Goal: Information Seeking & Learning: Learn about a topic

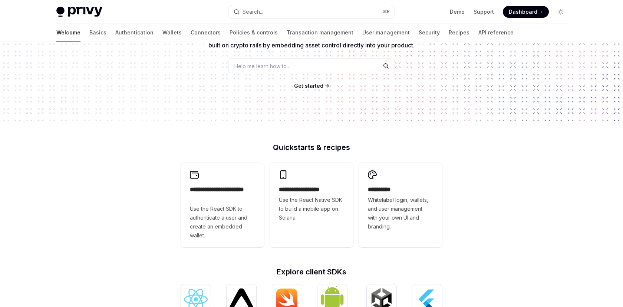
type textarea "*"
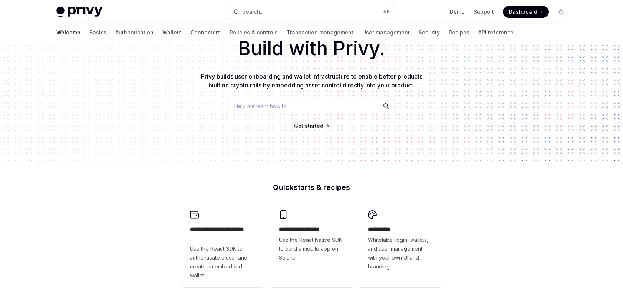
scroll to position [38, 0]
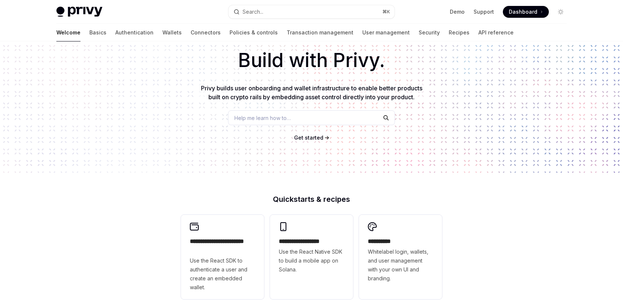
click at [257, 115] on span "Help me learn how to…" at bounding box center [262, 118] width 56 height 8
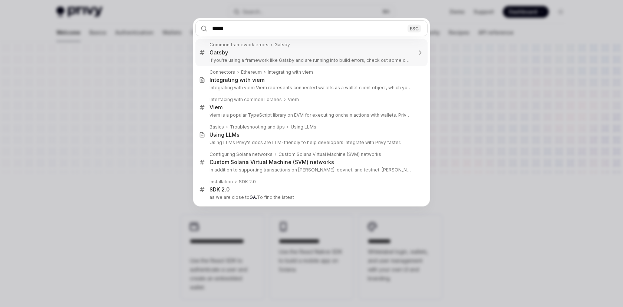
type input "******"
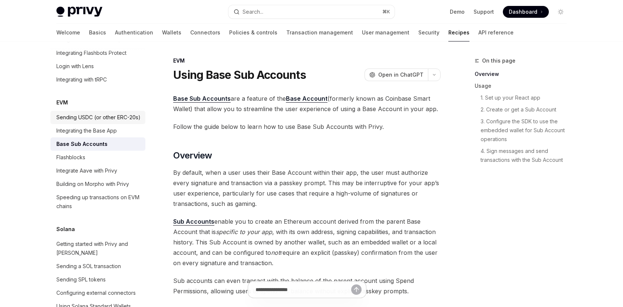
scroll to position [1004, 0]
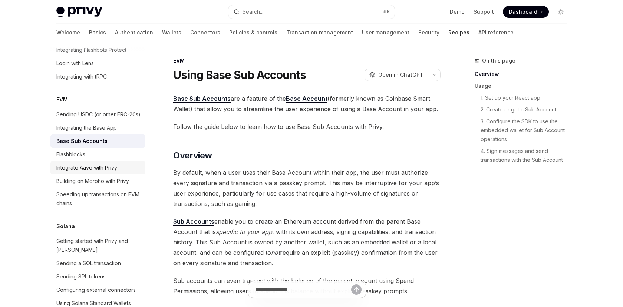
click at [77, 163] on div "Integrate Aave with Privy" at bounding box center [86, 167] width 61 height 9
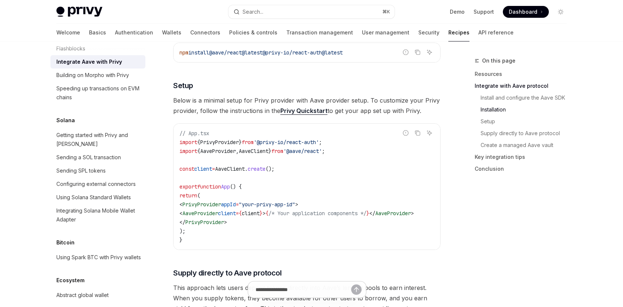
scroll to position [1120, 0]
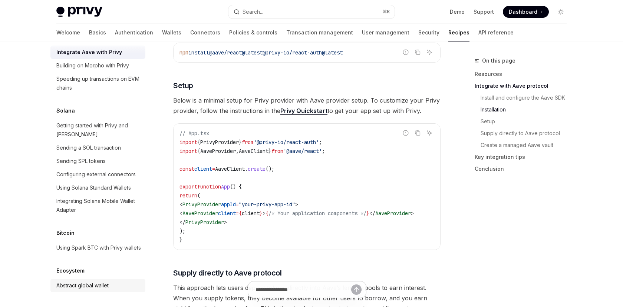
click at [82, 284] on div "Abstract global wallet" at bounding box center [82, 285] width 52 height 9
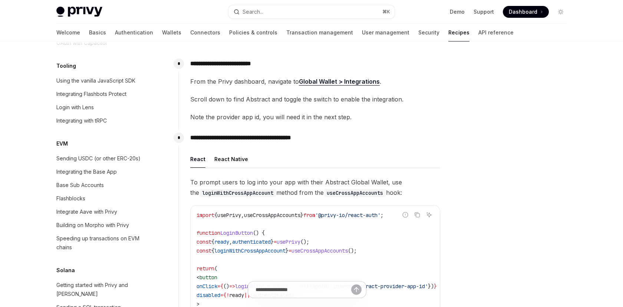
scroll to position [966, 0]
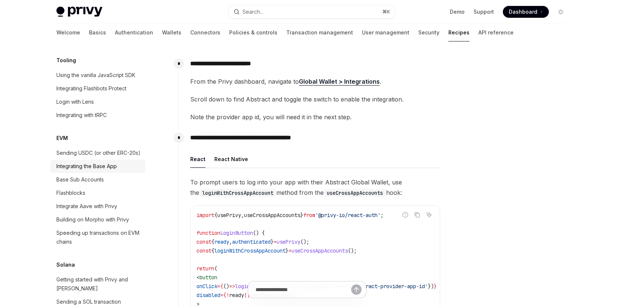
click at [94, 162] on div "Integrating the Base App" at bounding box center [86, 166] width 60 height 9
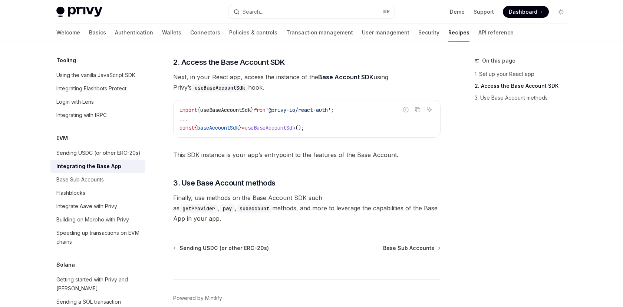
scroll to position [354, 0]
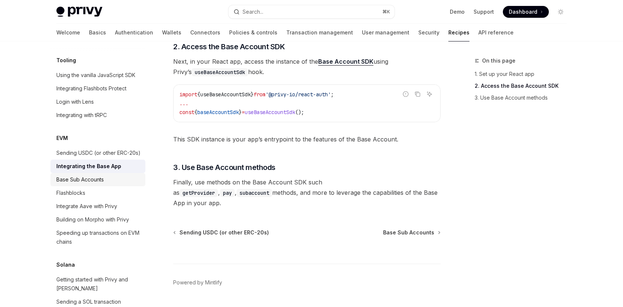
click at [93, 175] on div "Base Sub Accounts" at bounding box center [79, 179] width 47 height 9
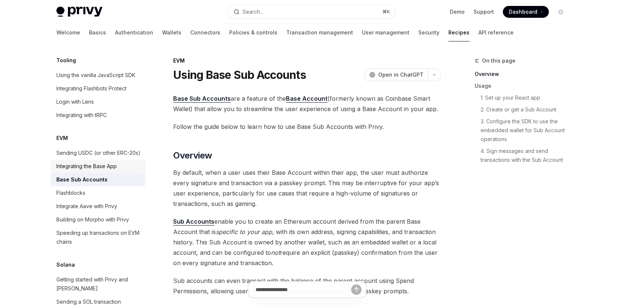
click at [103, 162] on div "Integrating the Base App" at bounding box center [86, 166] width 60 height 9
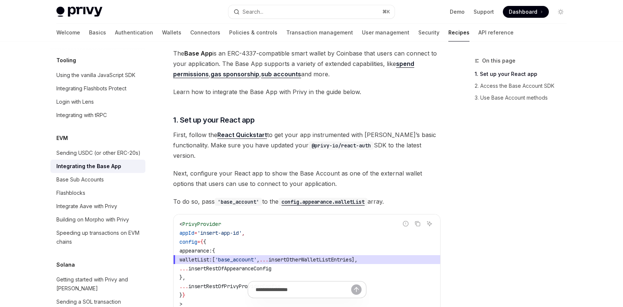
scroll to position [32, 0]
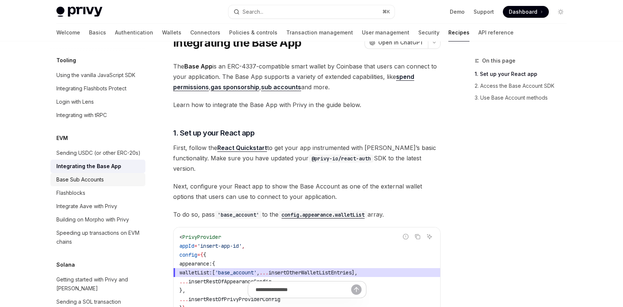
click at [91, 175] on div "Base Sub Accounts" at bounding box center [79, 179] width 47 height 9
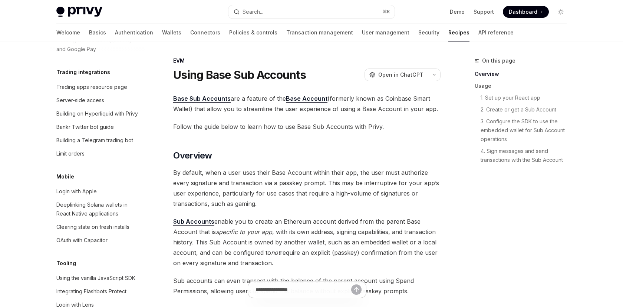
scroll to position [761, 0]
click at [75, 84] on div "Trading apps resource page" at bounding box center [91, 88] width 71 height 9
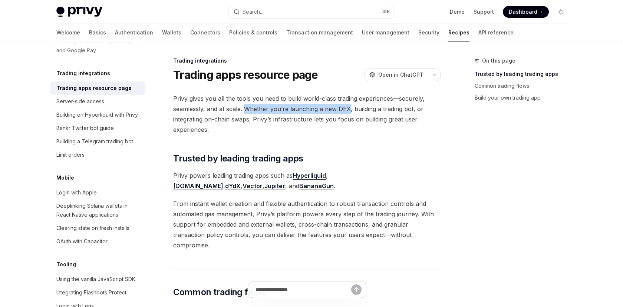
drag, startPoint x: 245, startPoint y: 107, endPoint x: 349, endPoint y: 110, distance: 104.2
click at [349, 110] on span "Privy gives you all the tools you need to build world-class trading experiences…" at bounding box center [306, 114] width 267 height 42
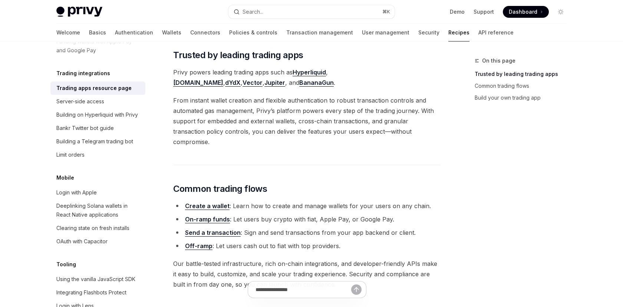
scroll to position [102, 0]
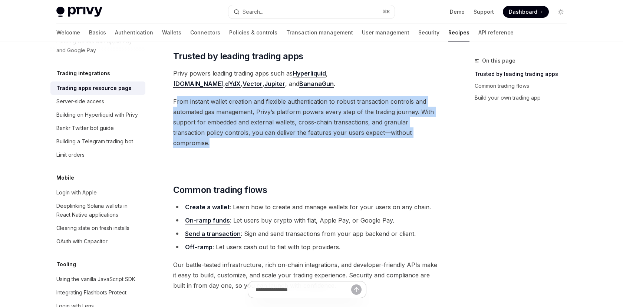
drag, startPoint x: 177, startPoint y: 102, endPoint x: 419, endPoint y: 135, distance: 244.0
click at [419, 135] on span "From instant wallet creation and flexible authentication to robust transaction …" at bounding box center [306, 122] width 267 height 52
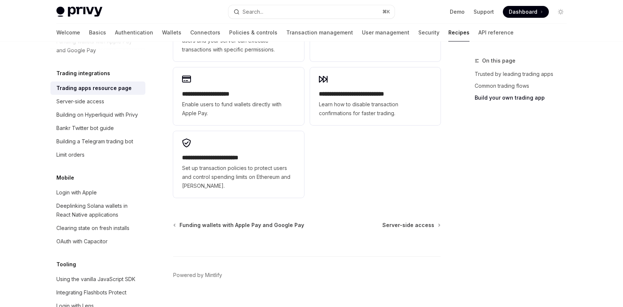
scroll to position [621, 0]
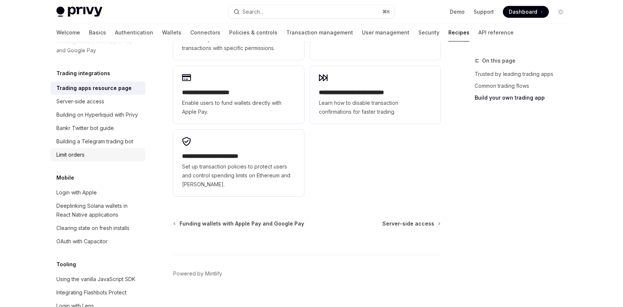
click at [72, 151] on div "Limit orders" at bounding box center [70, 155] width 28 height 9
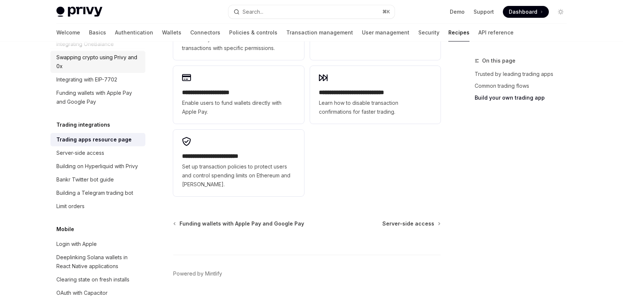
scroll to position [713, 0]
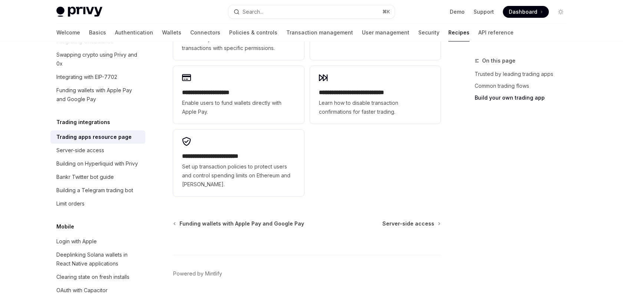
click at [99, 133] on div "Trading apps resource page" at bounding box center [93, 137] width 75 height 9
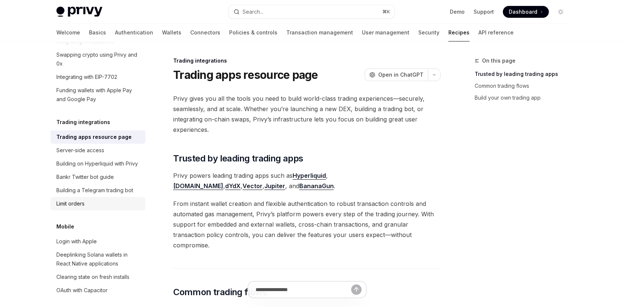
click at [73, 199] on div "Limit orders" at bounding box center [70, 203] width 28 height 9
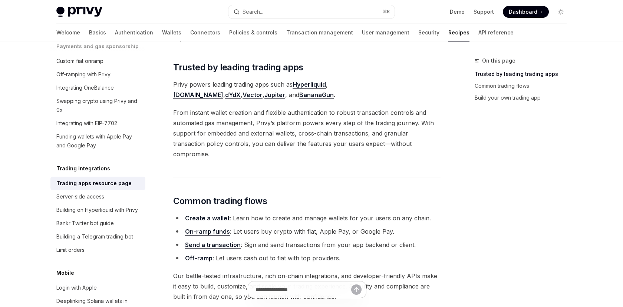
scroll to position [92, 0]
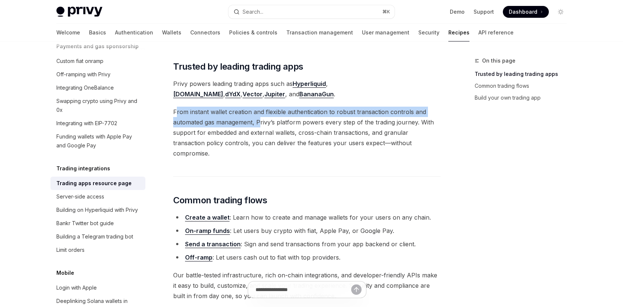
drag, startPoint x: 175, startPoint y: 112, endPoint x: 259, endPoint y: 126, distance: 84.6
click at [259, 126] on span "From instant wallet creation and flexible authentication to robust transaction …" at bounding box center [306, 133] width 267 height 52
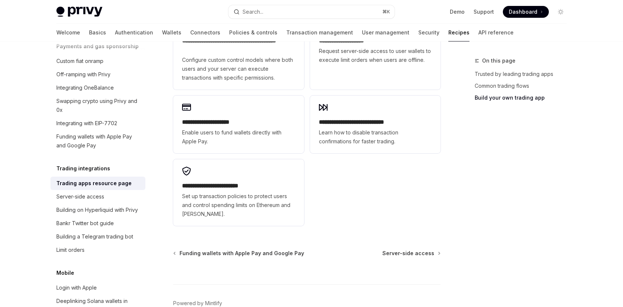
scroll to position [594, 0]
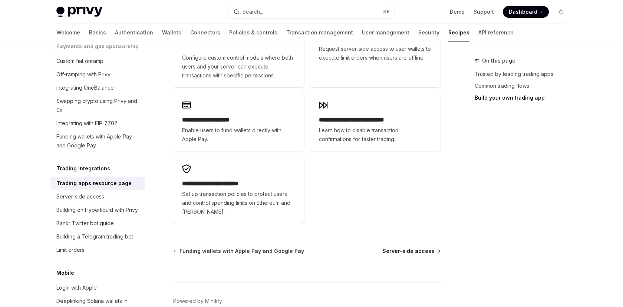
click at [408, 248] on span "Server-side access" at bounding box center [408, 251] width 52 height 7
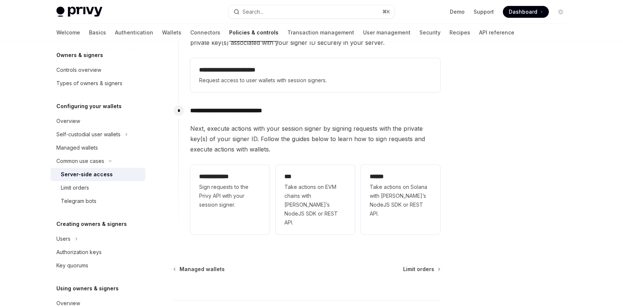
scroll to position [251, 0]
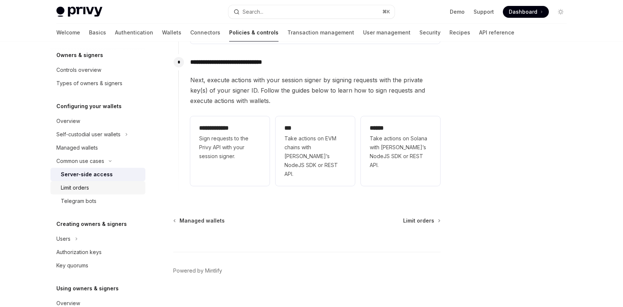
click at [83, 186] on div "Limit orders" at bounding box center [75, 188] width 28 height 9
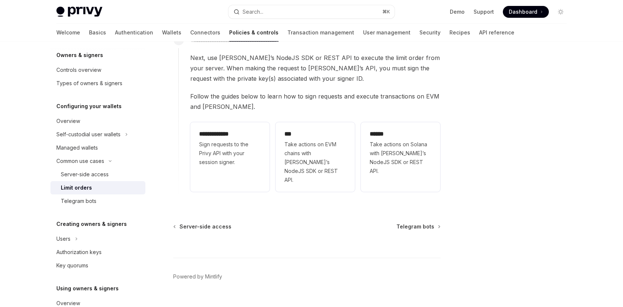
scroll to position [251, 0]
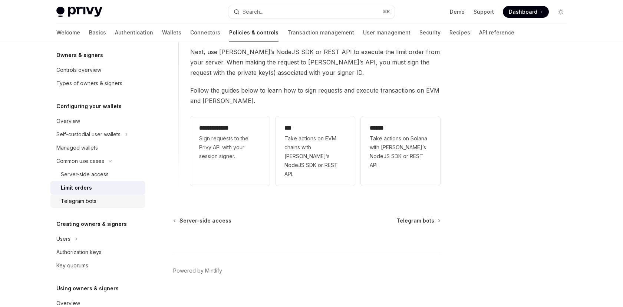
click at [87, 201] on div "Telegram bots" at bounding box center [79, 201] width 36 height 9
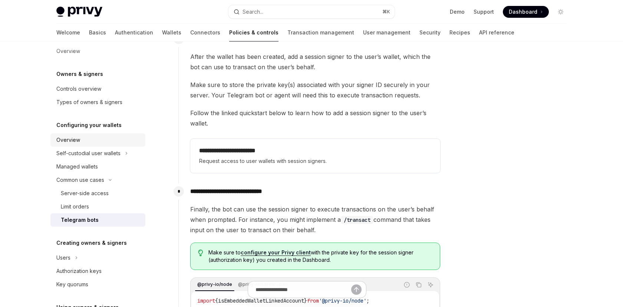
scroll to position [7, 0]
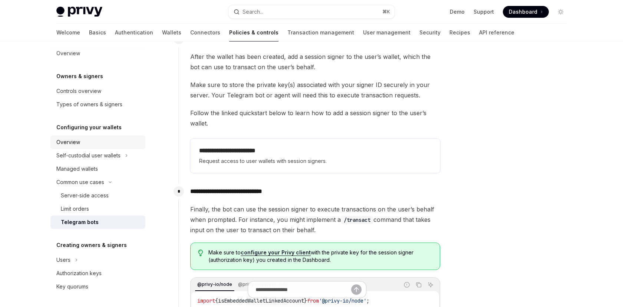
click at [82, 143] on div "Overview" at bounding box center [98, 142] width 85 height 9
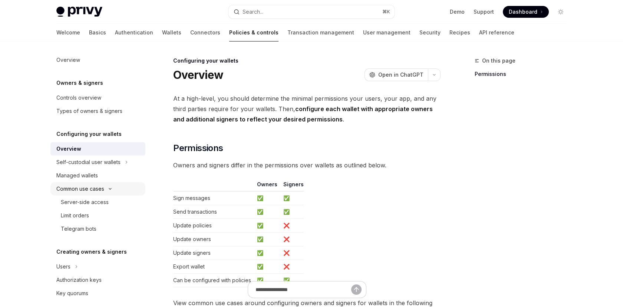
click at [86, 187] on div "Common use cases" at bounding box center [80, 189] width 48 height 9
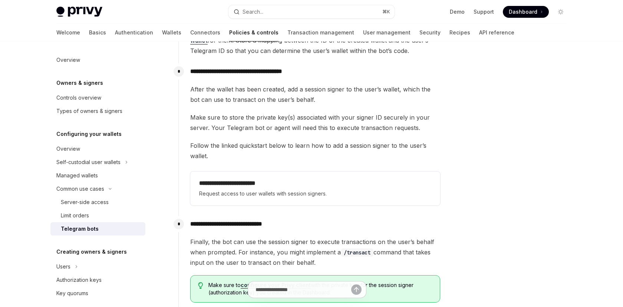
scroll to position [251, 0]
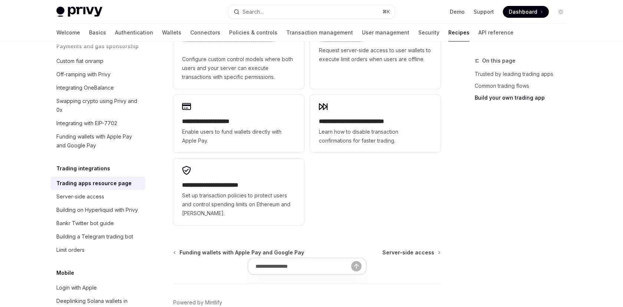
scroll to position [594, 0]
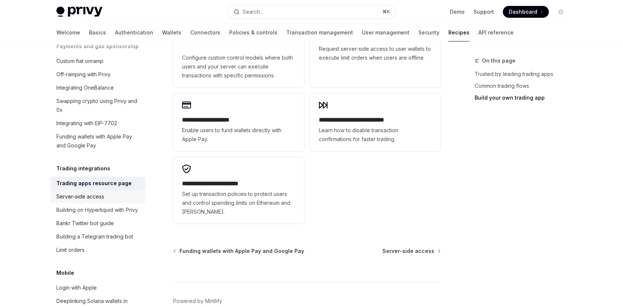
click at [90, 192] on div "Server-side access" at bounding box center [80, 196] width 48 height 9
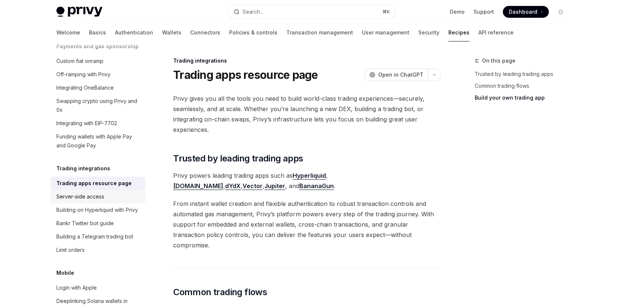
scroll to position [28, 0]
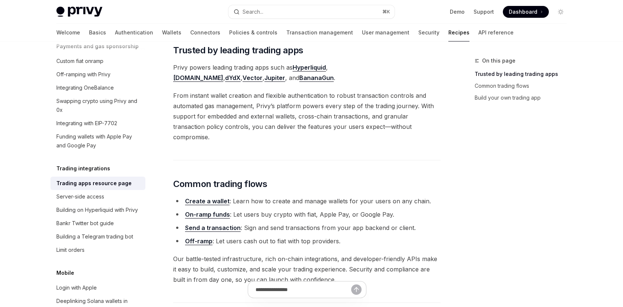
scroll to position [115, 0]
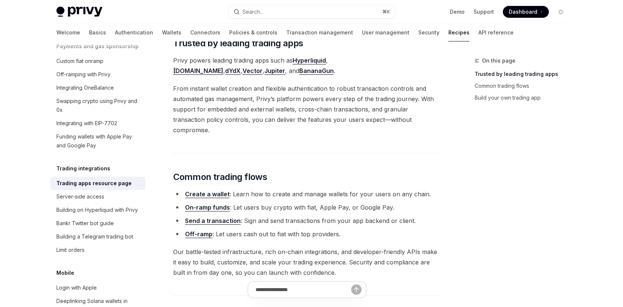
click at [218, 191] on link "Create a wallet" at bounding box center [207, 195] width 44 height 8
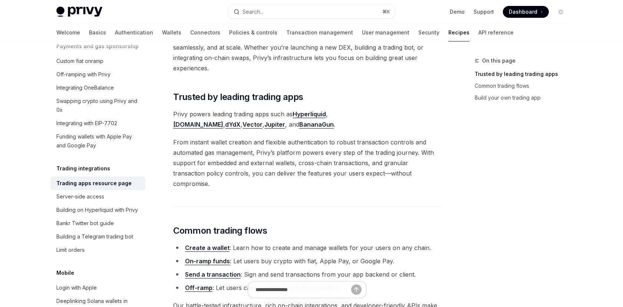
scroll to position [115, 0]
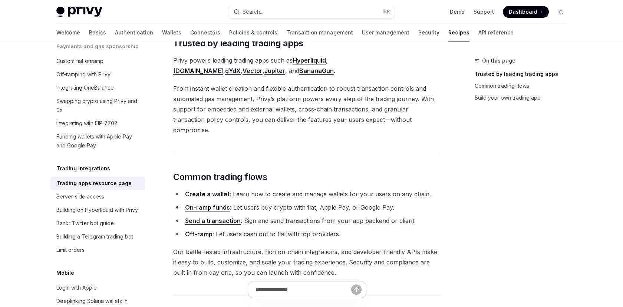
click at [201, 204] on link "On-ramp funds" at bounding box center [207, 208] width 45 height 8
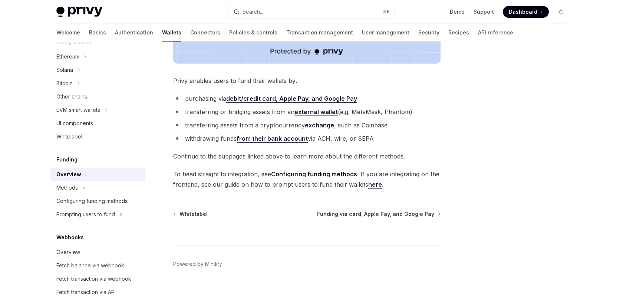
scroll to position [284, 0]
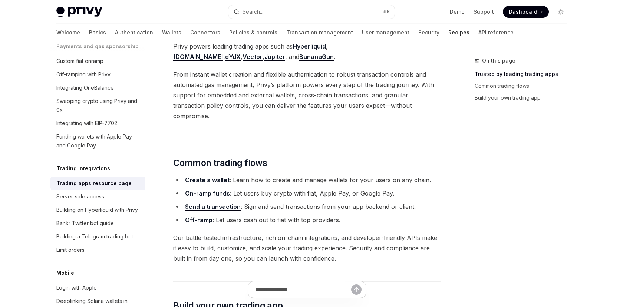
scroll to position [115, 0]
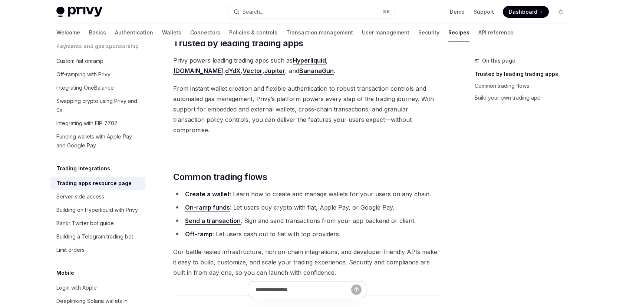
click at [219, 217] on link "Send a transaction" at bounding box center [213, 221] width 56 height 8
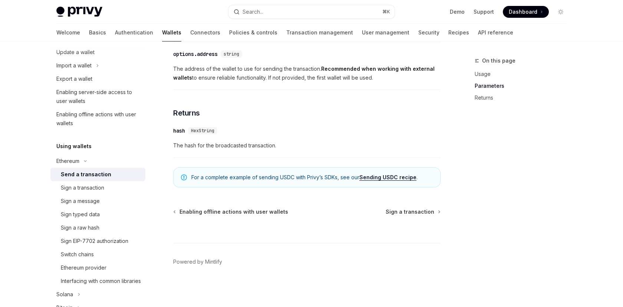
scroll to position [489, 0]
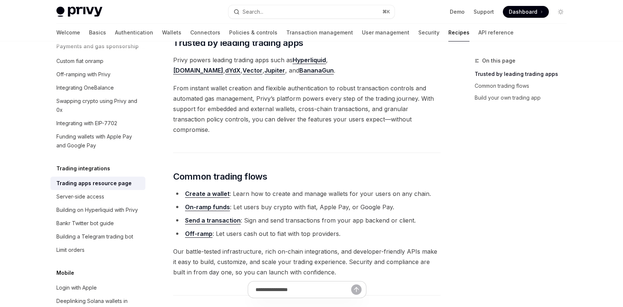
scroll to position [115, 0]
click at [202, 231] on link "Off-ramp" at bounding box center [198, 235] width 27 height 8
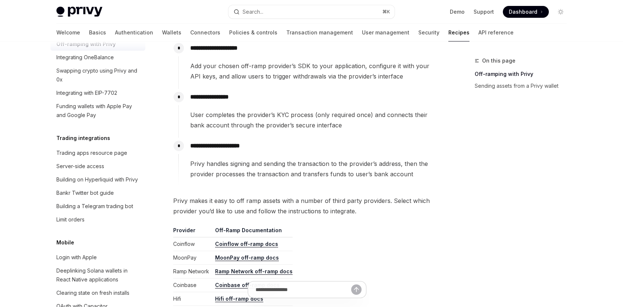
scroll to position [700, 0]
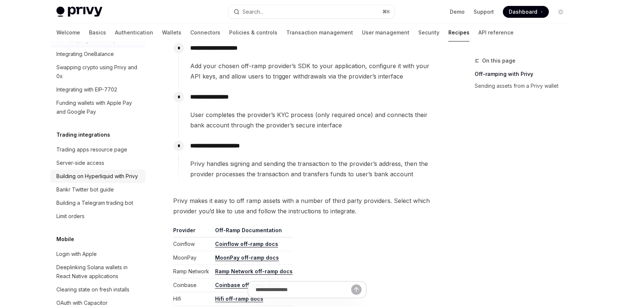
click at [85, 172] on div "Building on Hyperliquid with Privy" at bounding box center [97, 176] width 82 height 9
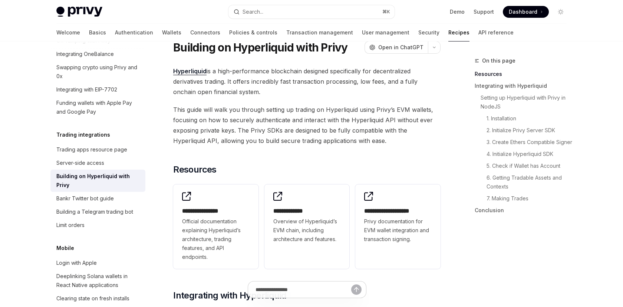
scroll to position [25, 0]
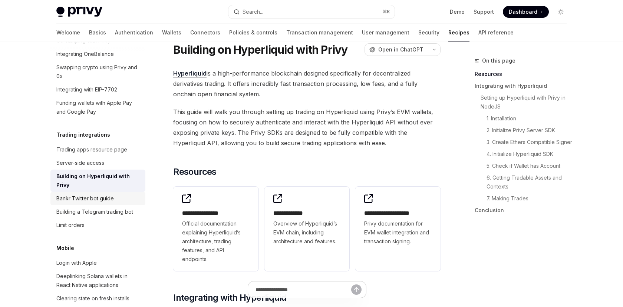
click at [93, 194] on div "Bankr Twitter bot guide" at bounding box center [84, 198] width 57 height 9
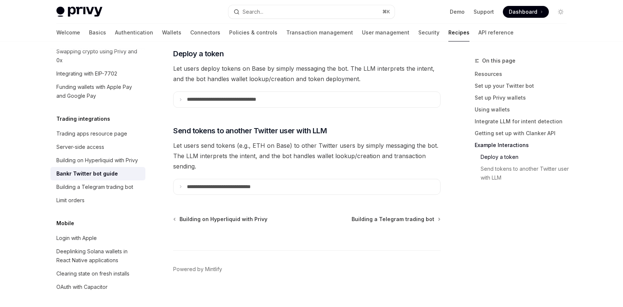
scroll to position [720, 0]
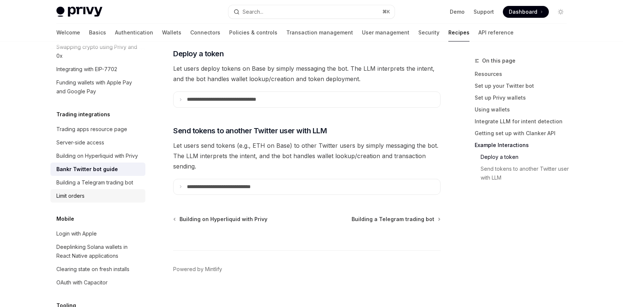
click at [81, 192] on div "Limit orders" at bounding box center [70, 196] width 28 height 9
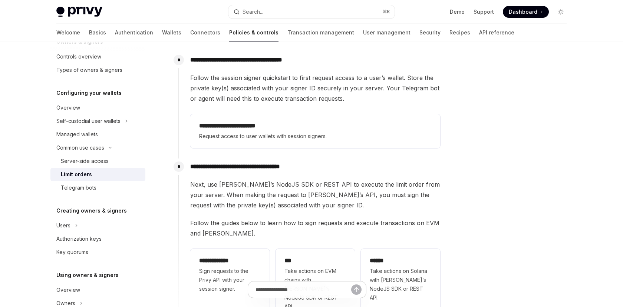
scroll to position [123, 0]
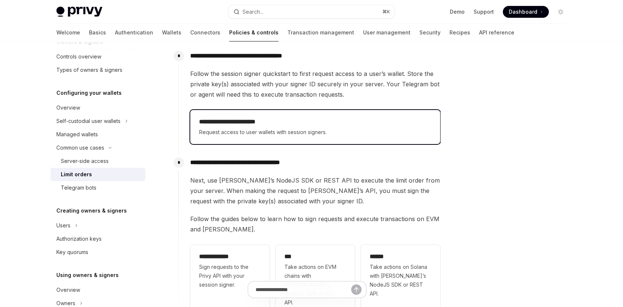
click at [240, 132] on span "Request access to user wallets with session signers." at bounding box center [315, 132] width 232 height 9
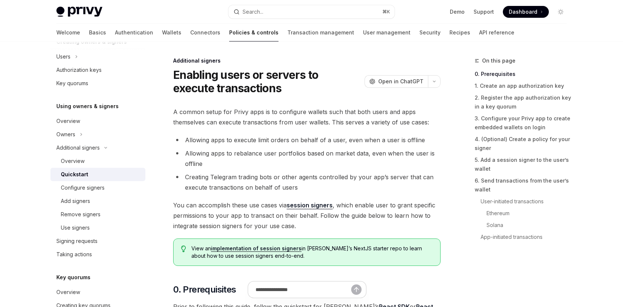
click at [419, 10] on div "Demo Support Dashboard Dashboard" at bounding box center [483, 12] width 166 height 12
click at [93, 10] on img at bounding box center [79, 12] width 46 height 10
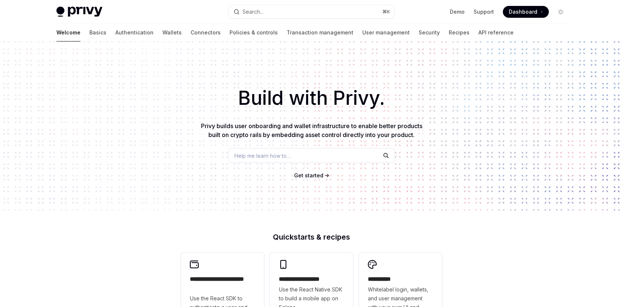
click at [80, 9] on img at bounding box center [79, 12] width 46 height 10
type textarea "*"
